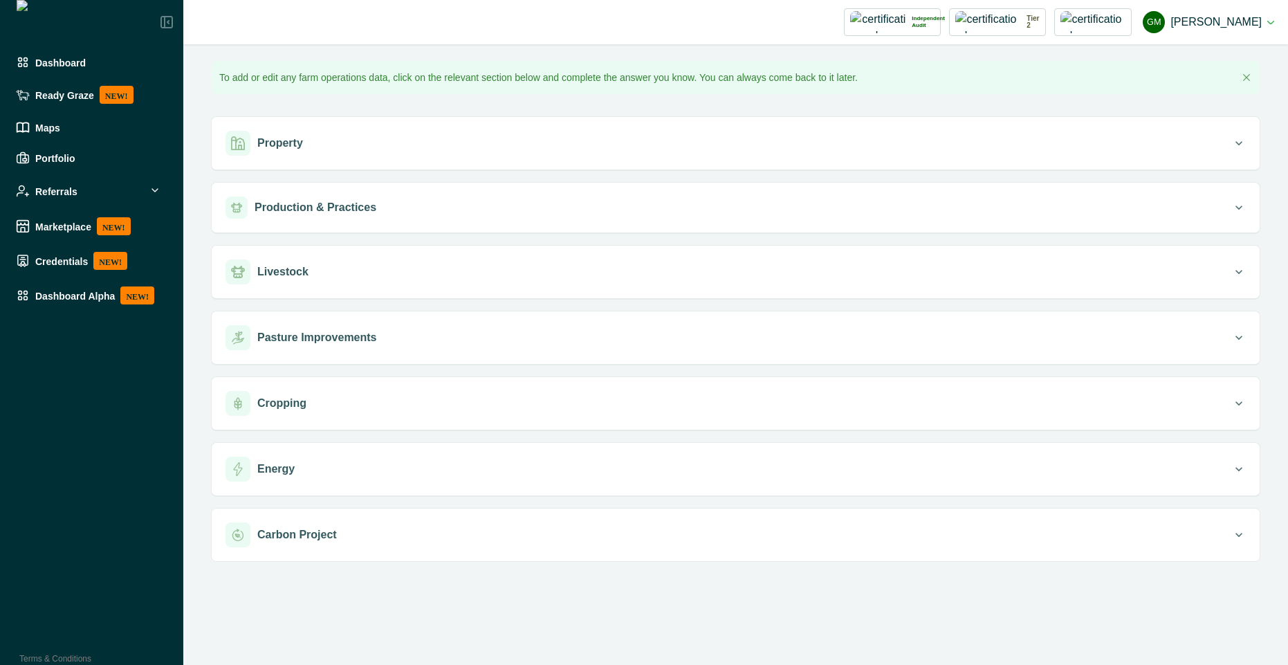
click at [453, 203] on div "Production & Practices" at bounding box center [728, 207] width 1006 height 22
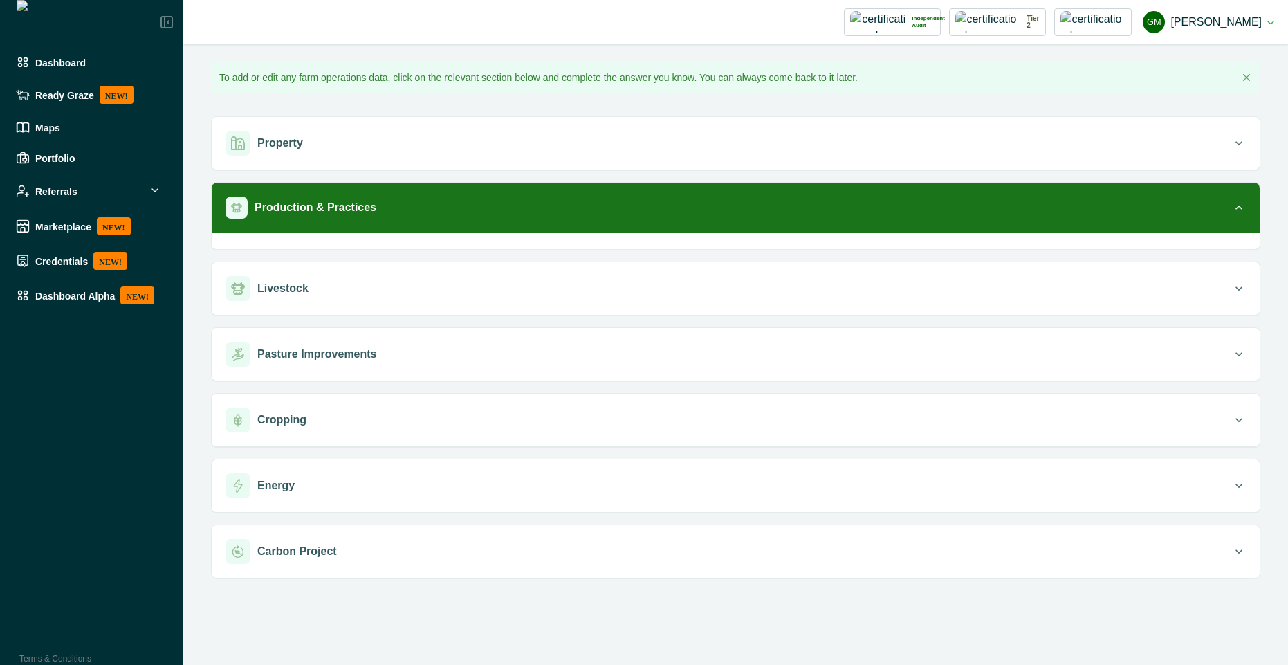
click at [453, 203] on div "Production & Practices" at bounding box center [728, 207] width 1006 height 22
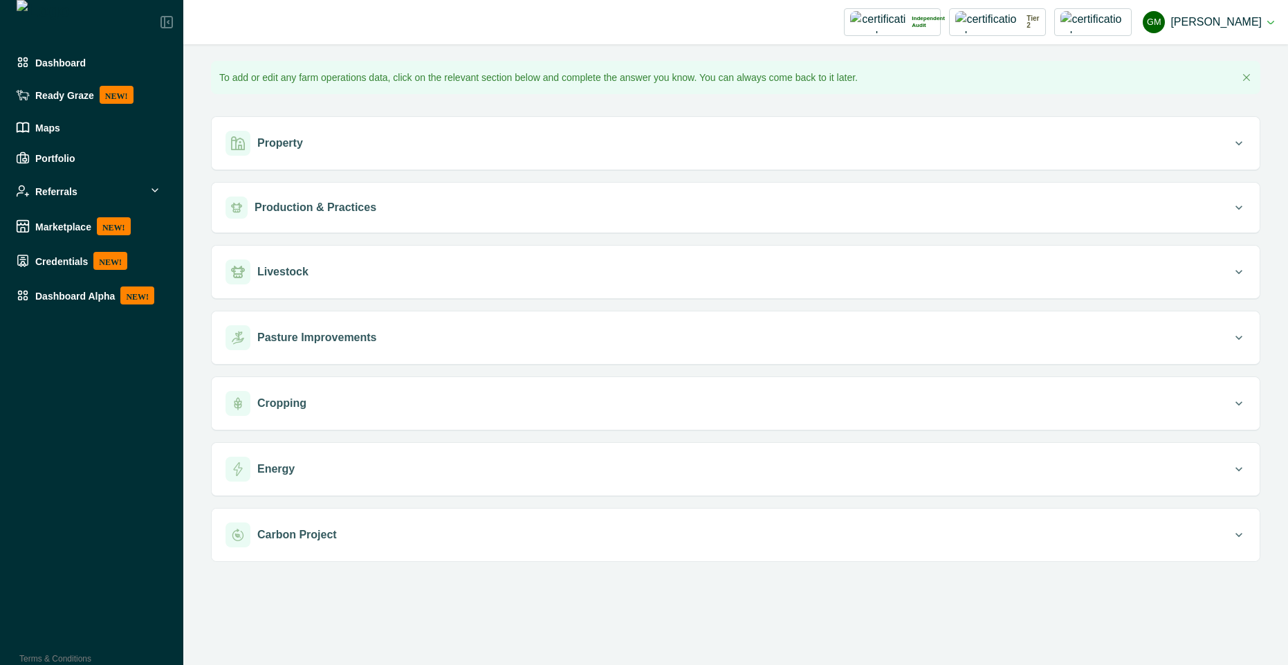
click at [453, 203] on div "Production & Practices" at bounding box center [728, 207] width 1006 height 22
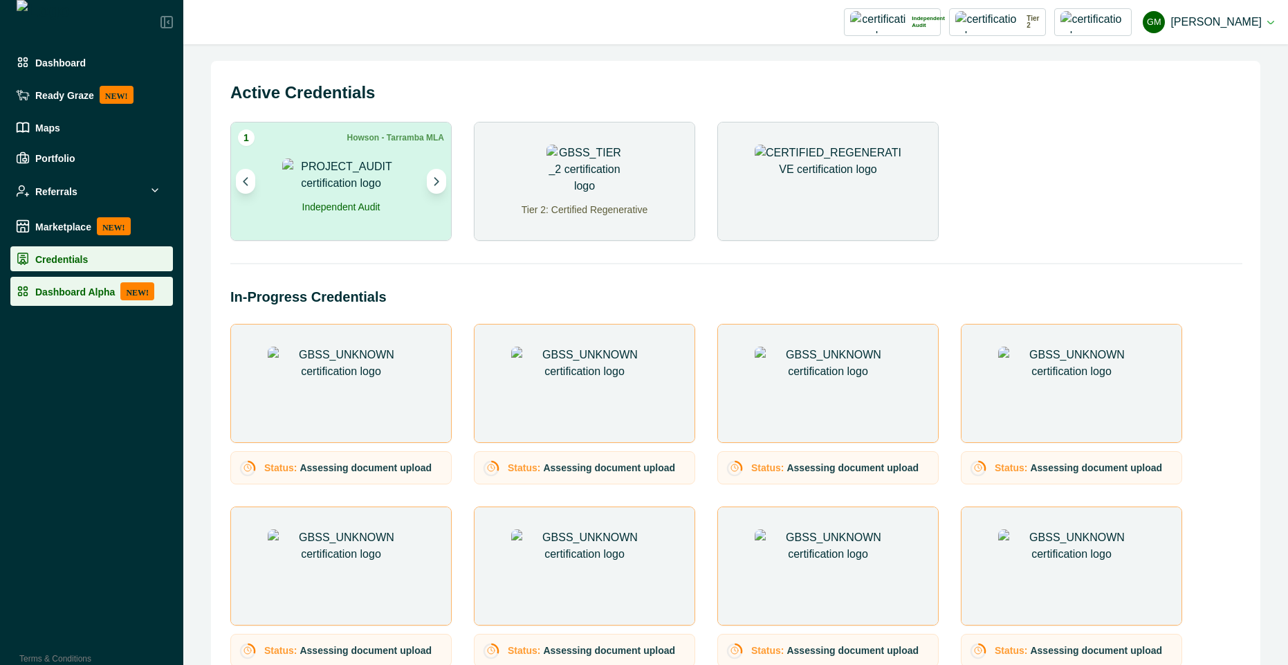
click at [38, 294] on p "Dashboard Alpha" at bounding box center [75, 291] width 80 height 11
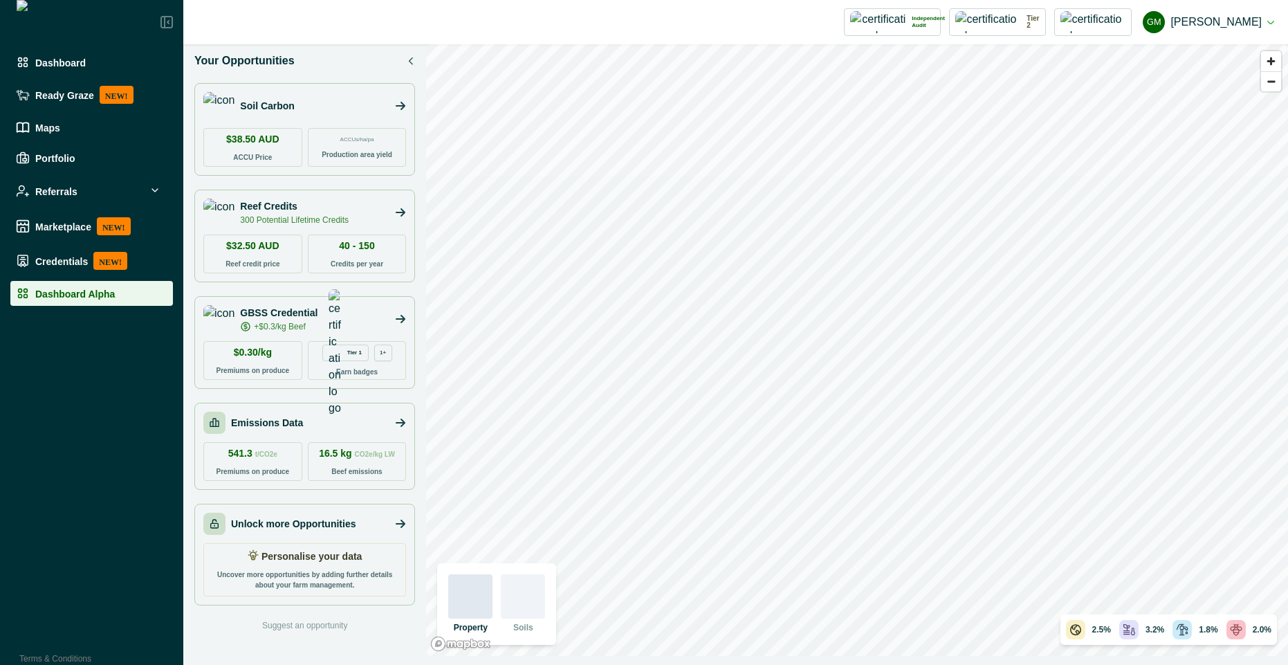
click at [269, 558] on p "Personalise your data" at bounding box center [311, 556] width 101 height 15
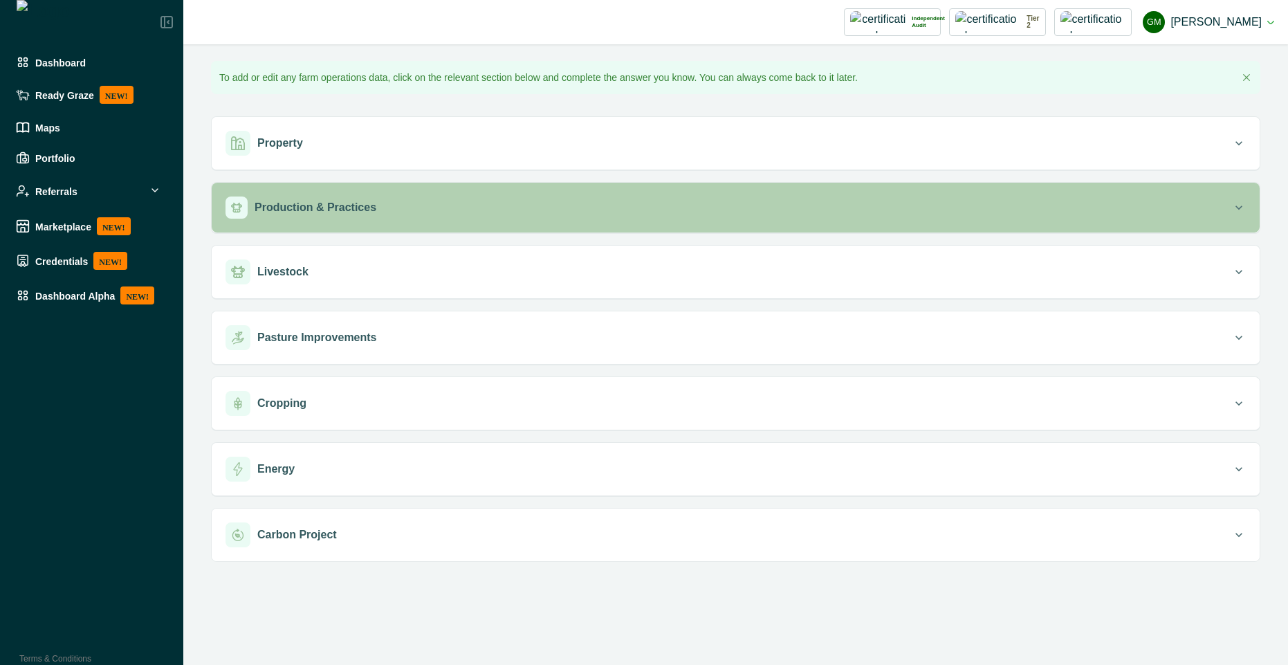
click at [314, 202] on p "Production & Practices" at bounding box center [316, 207] width 122 height 17
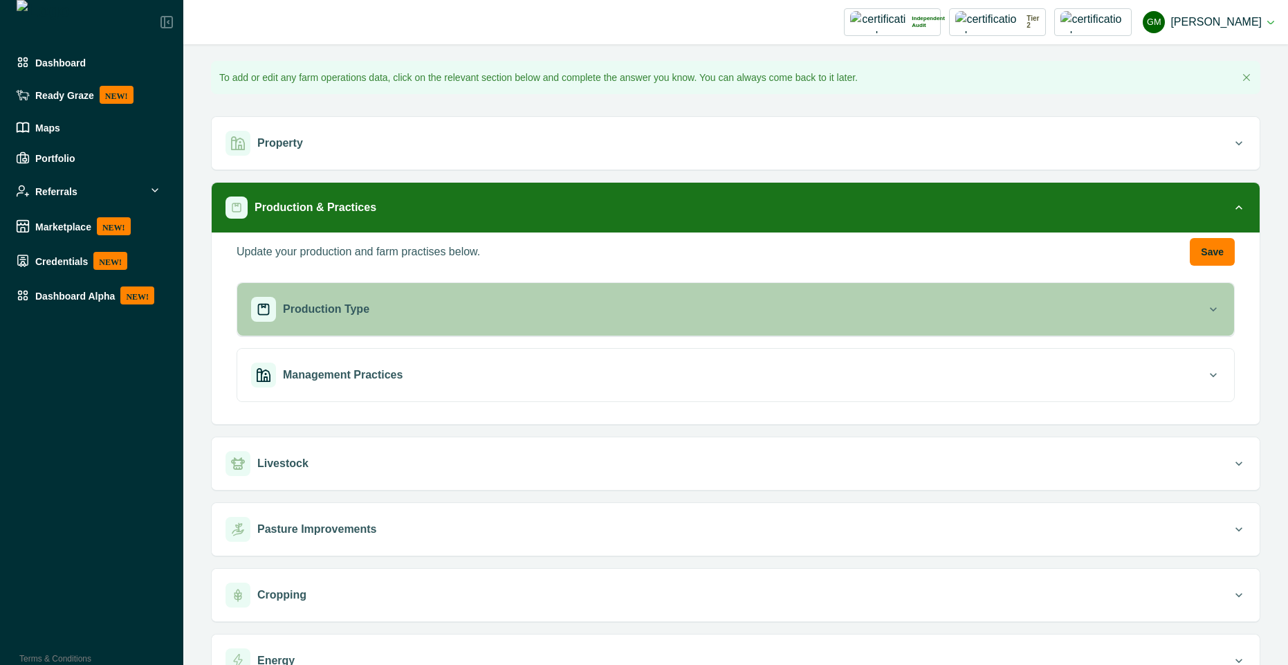
click at [501, 324] on button "Production Type" at bounding box center [735, 309] width 997 height 53
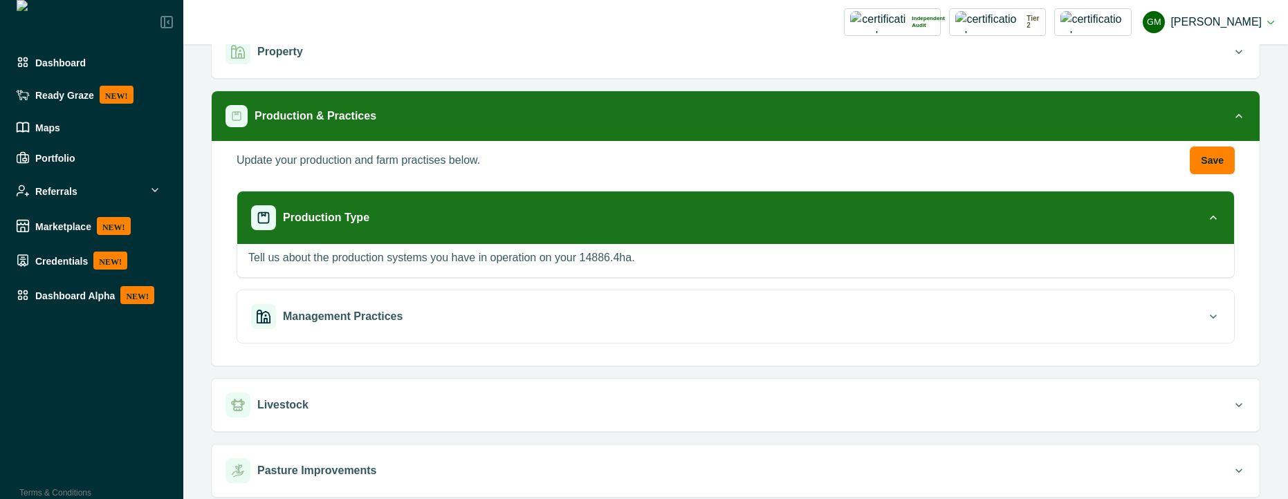
scroll to position [125, 0]
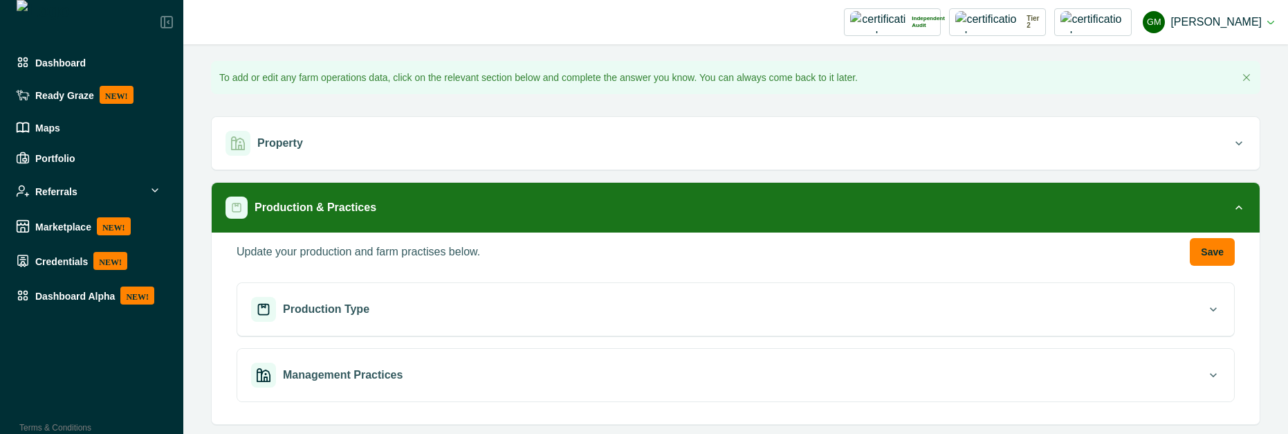
scroll to position [125, 0]
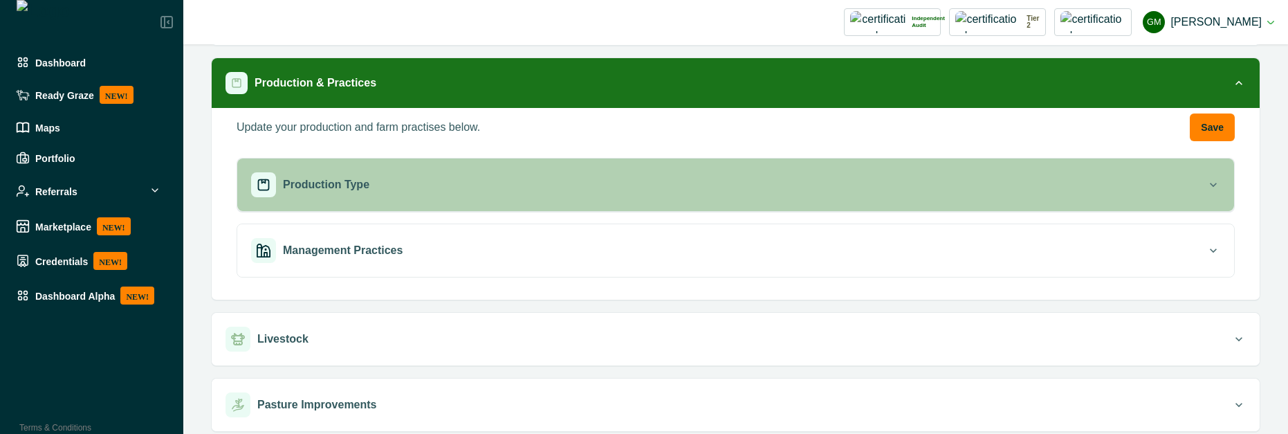
click at [386, 196] on button "Production Type" at bounding box center [735, 184] width 997 height 53
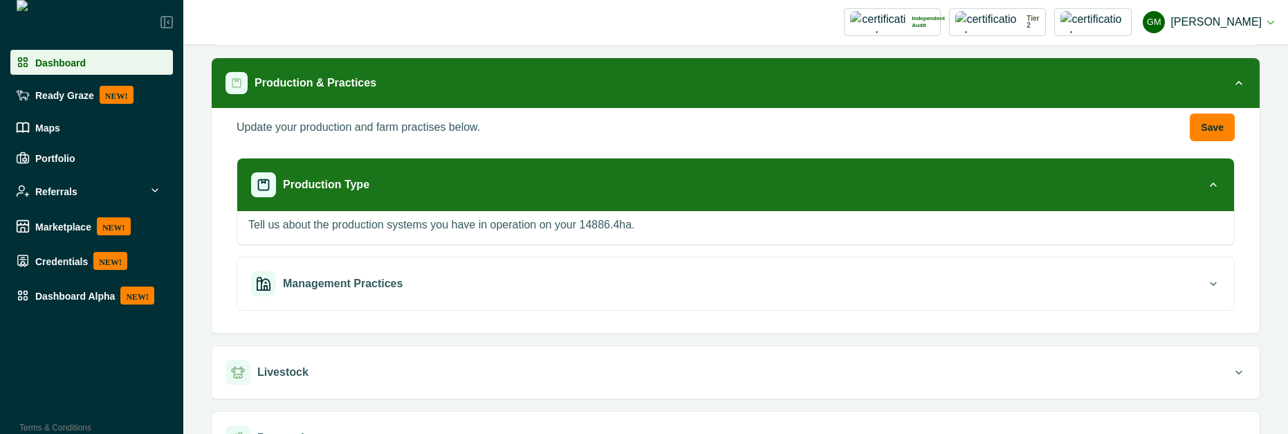
click at [103, 62] on div "Dashboard" at bounding box center [91, 62] width 151 height 14
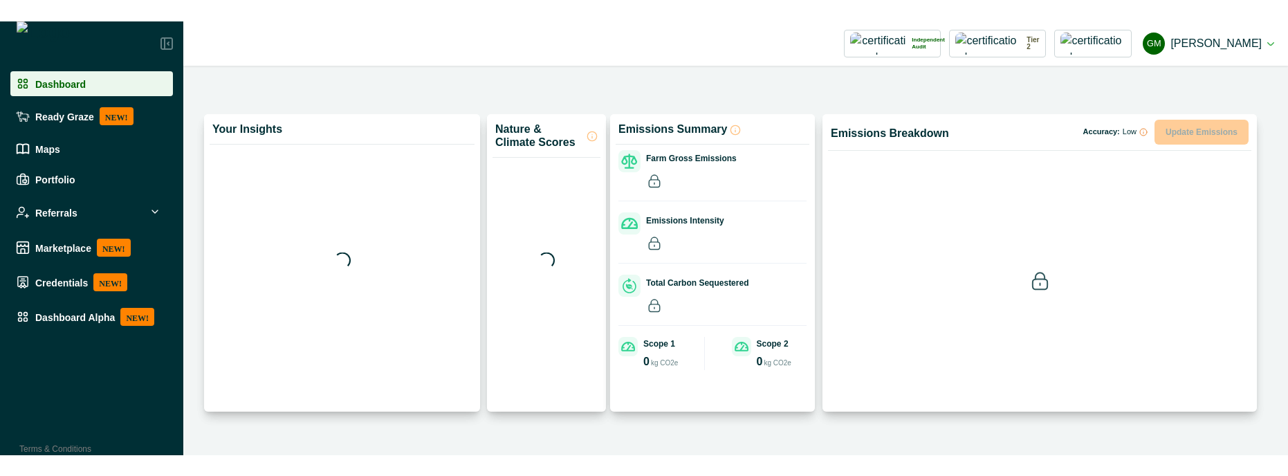
scroll to position [39, 0]
